Goal: Check status: Check status

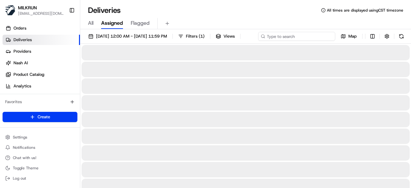
click at [304, 36] on div "[DATE] 12:00 AM - [DATE] 11:59 PM Filters ( 1 ) Views Map" at bounding box center [245, 38] width 330 height 12
paste input "f9374a86-a6d8-49b4-87f8-174cbf9f507c"
type input "f9374a86-a6d8-49b4-87f8-174cbf9f507c"
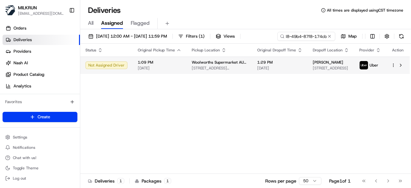
click at [229, 71] on span "37-39 Reynolds Rd, Mount Pleasant, WA 6153, AU" at bounding box center [219, 67] width 55 height 5
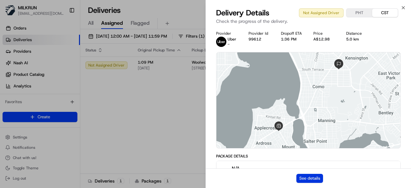
click at [322, 175] on button "See details" at bounding box center [309, 178] width 27 height 9
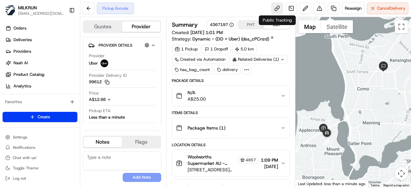
click at [274, 9] on link at bounding box center [277, 9] width 12 height 12
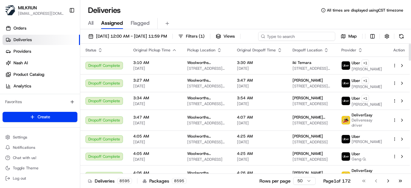
click at [299, 36] on div "[DATE] 12:00 AM - [DATE] 11:59 PM Filters ( 1 ) Views Map" at bounding box center [245, 38] width 330 height 12
paste input "5a622b66-4fd2-4186-845a-9e434b5a6ec5"
type input "5a622b66-4fd2-4186-845a-9e434b5a6ec5"
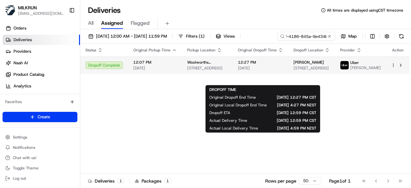
click at [265, 65] on span "12:27 PM" at bounding box center [260, 62] width 45 height 5
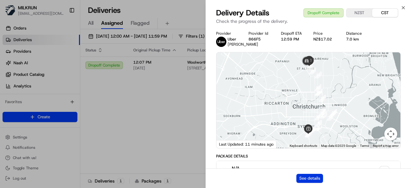
click at [302, 175] on button "See details" at bounding box center [309, 178] width 27 height 9
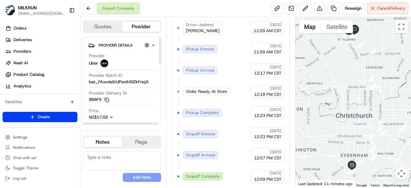
scroll to position [64, 0]
